Goal: Task Accomplishment & Management: Manage account settings

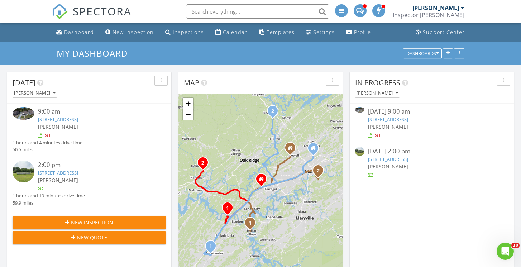
scroll to position [9, 0]
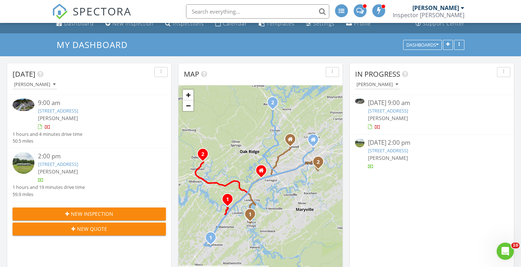
click at [404, 110] on link "[STREET_ADDRESS]" at bounding box center [388, 110] width 40 height 6
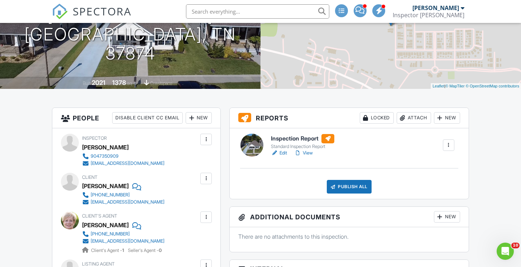
scroll to position [103, 0]
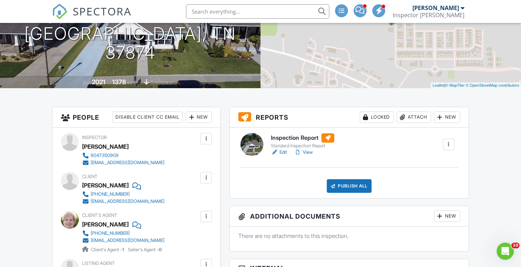
click at [280, 150] on link "Edit" at bounding box center [279, 152] width 16 height 7
